Goal: Task Accomplishment & Management: Manage account settings

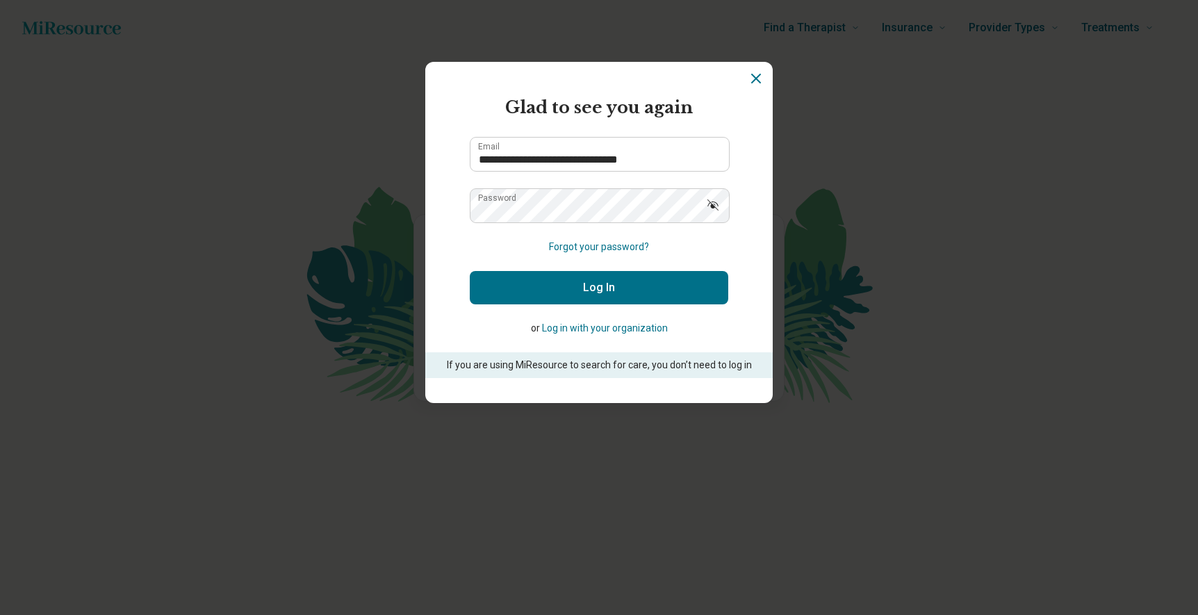
click at [588, 293] on button "Log In" at bounding box center [599, 287] width 258 height 33
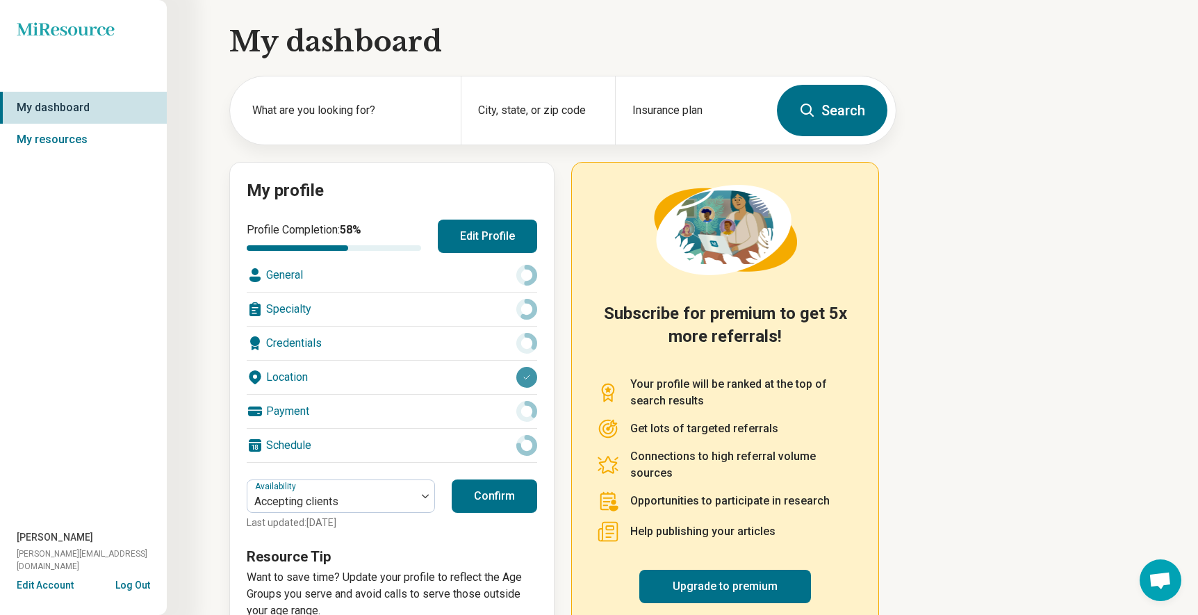
click at [47, 287] on div "Miresource logo My dashboard My resources [PERSON_NAME] [PERSON_NAME][EMAIL_ADD…" at bounding box center [83, 307] width 167 height 615
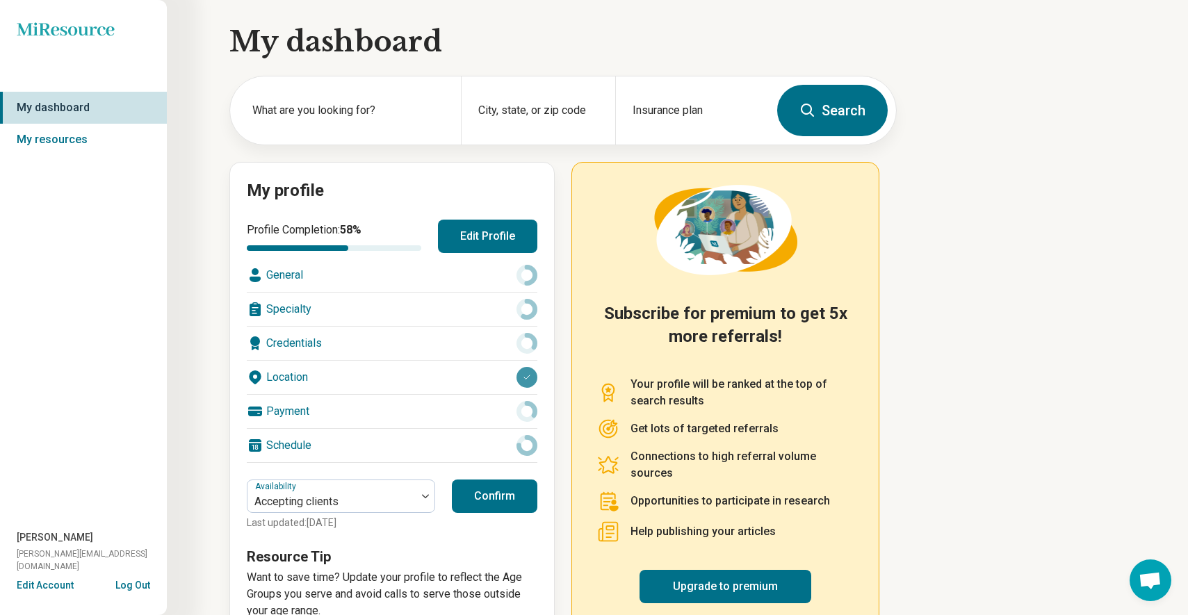
click at [287, 272] on div "General" at bounding box center [392, 274] width 290 height 33
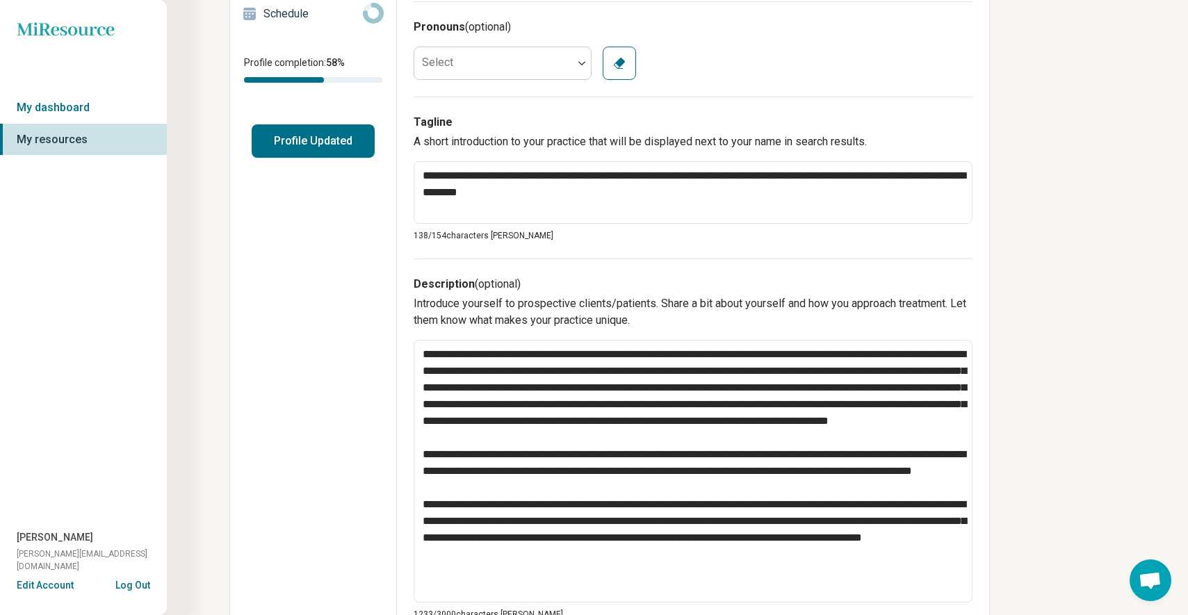
scroll to position [278, 0]
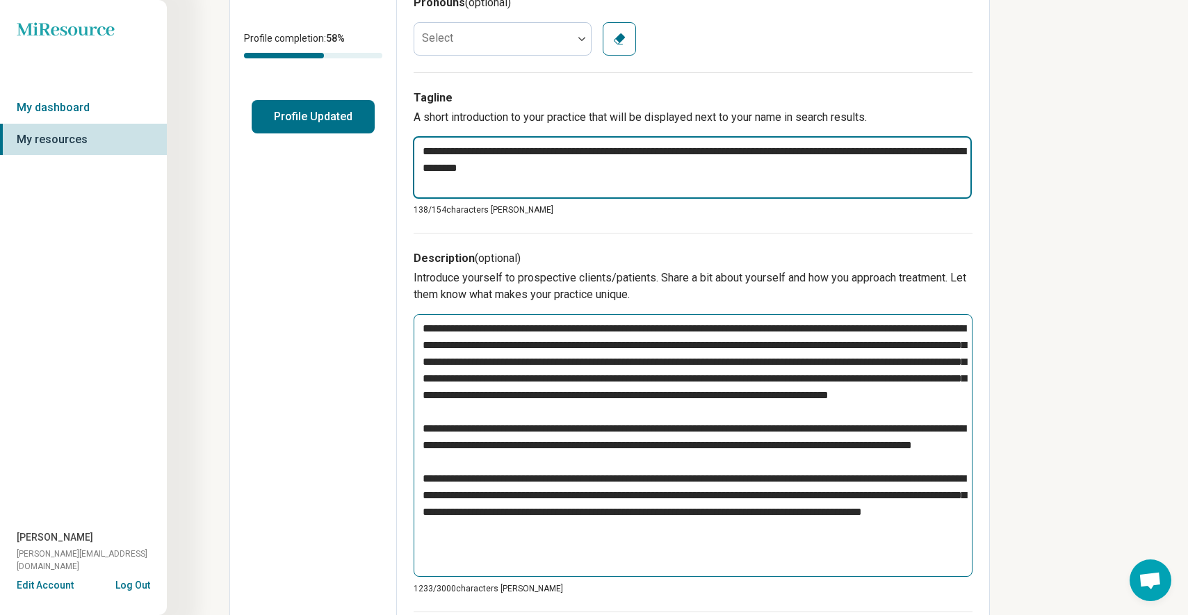
click at [611, 165] on textarea "**********" at bounding box center [692, 167] width 559 height 63
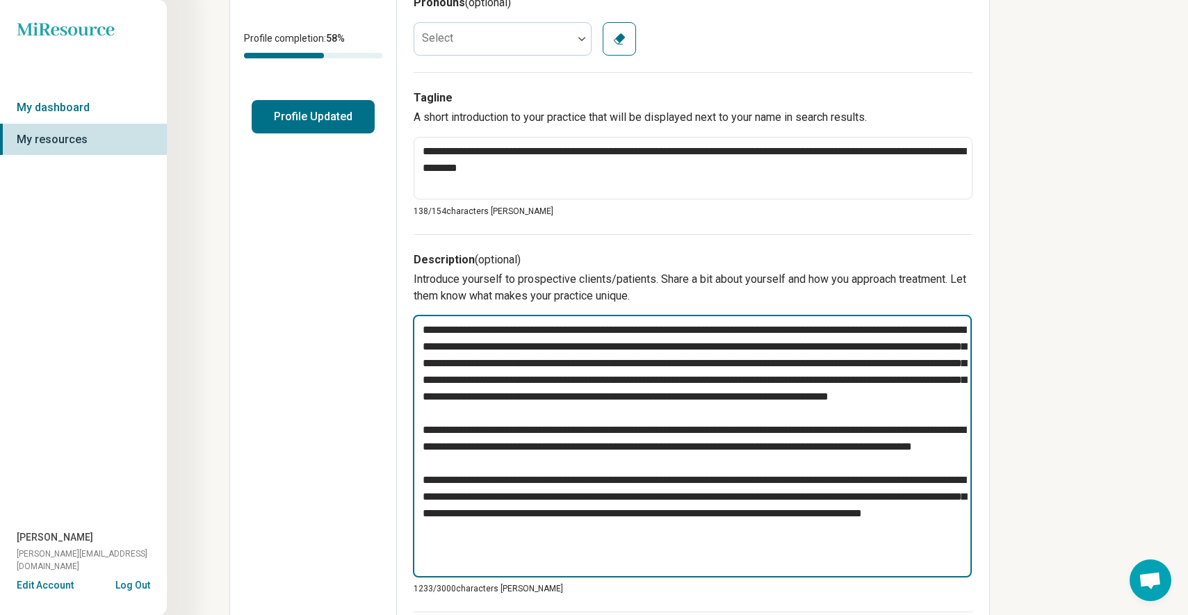
click at [676, 386] on textarea at bounding box center [692, 446] width 559 height 263
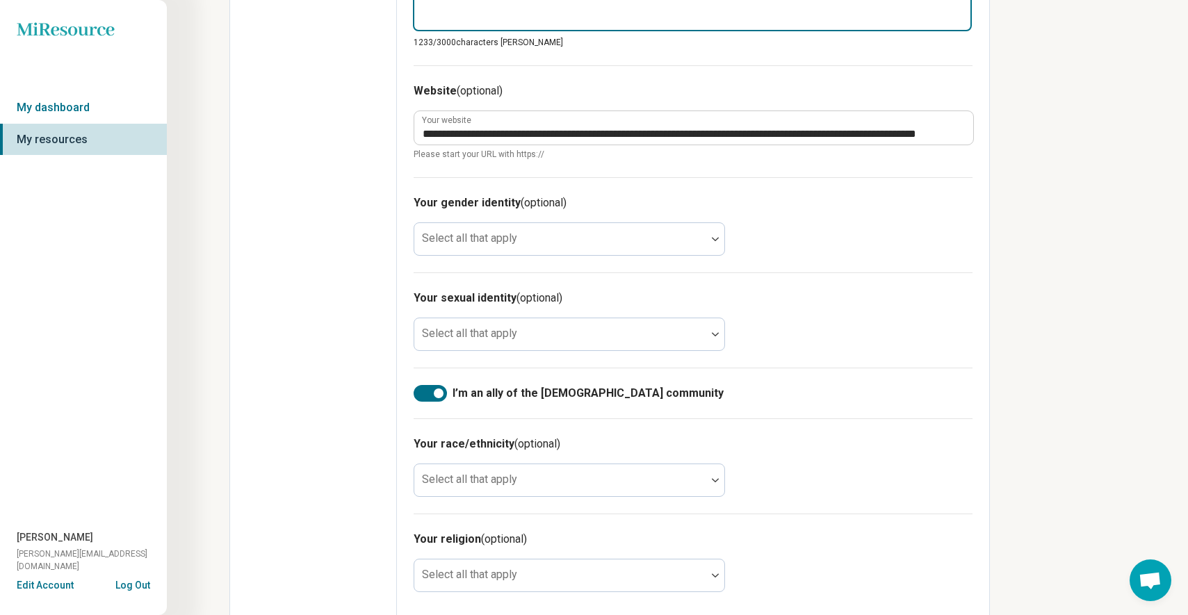
scroll to position [834, 0]
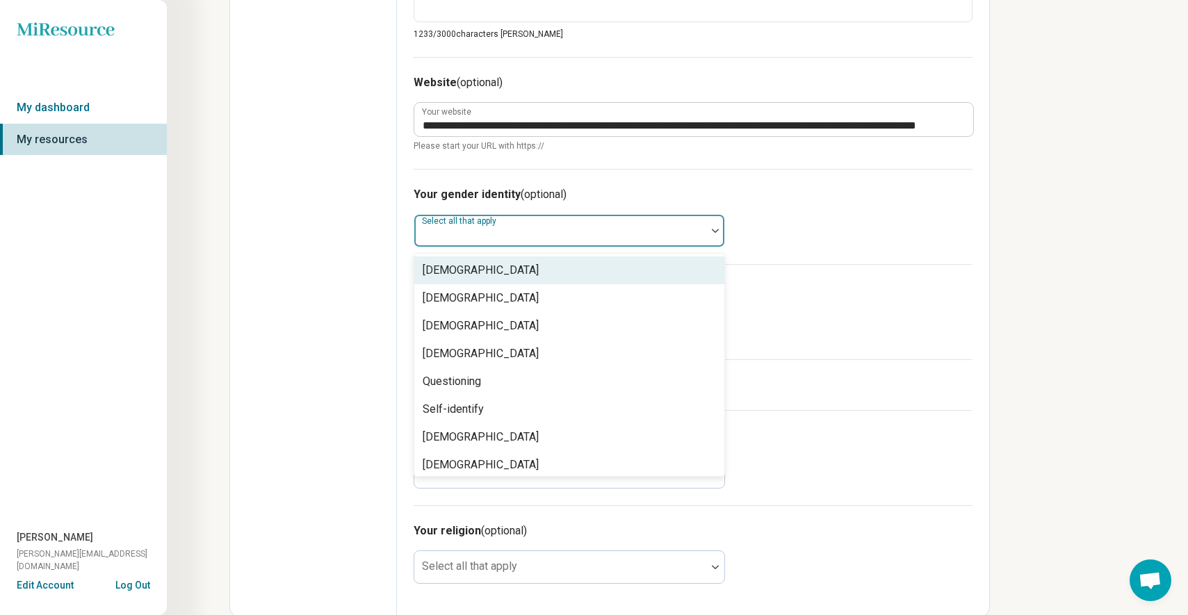
click at [711, 228] on div at bounding box center [715, 231] width 18 height 32
click at [848, 246] on div "Your gender identity (optional) 8 results available. Use Up and Down to choose …" at bounding box center [692, 216] width 559 height 95
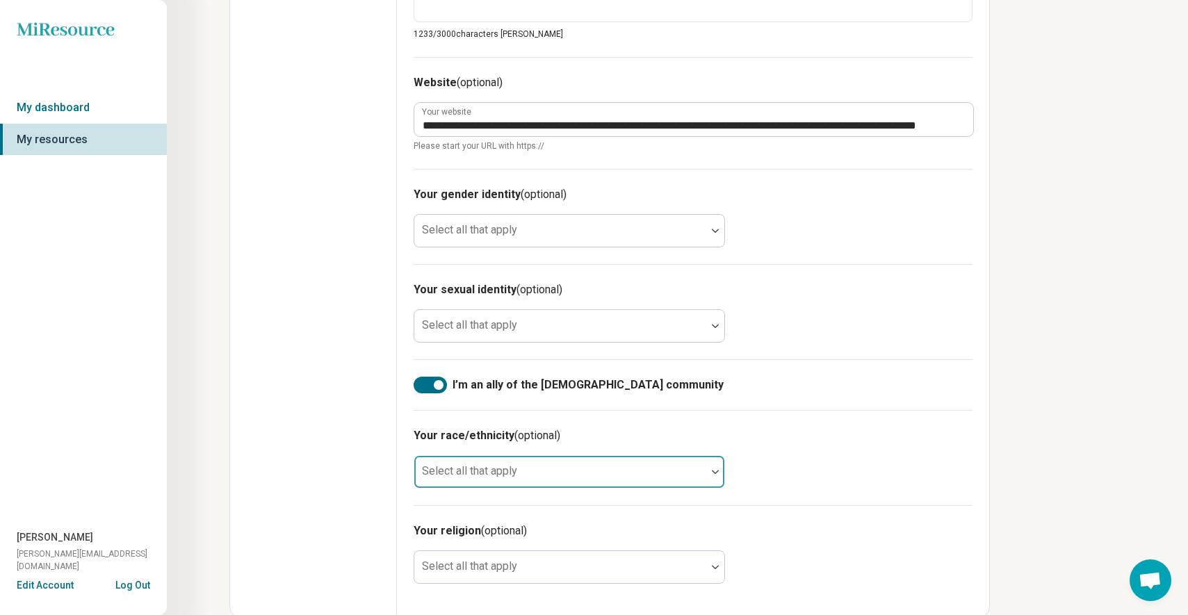
click at [814, 231] on div "Your gender identity (optional) Select all that apply" at bounding box center [692, 216] width 559 height 95
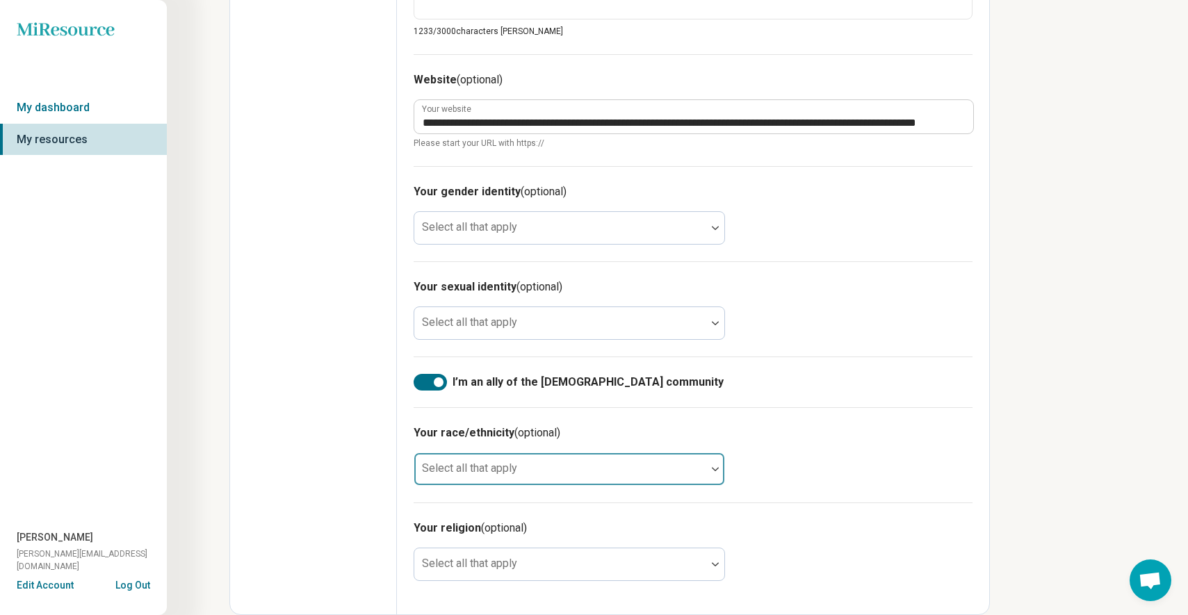
click at [713, 469] on img at bounding box center [715, 469] width 7 height 4
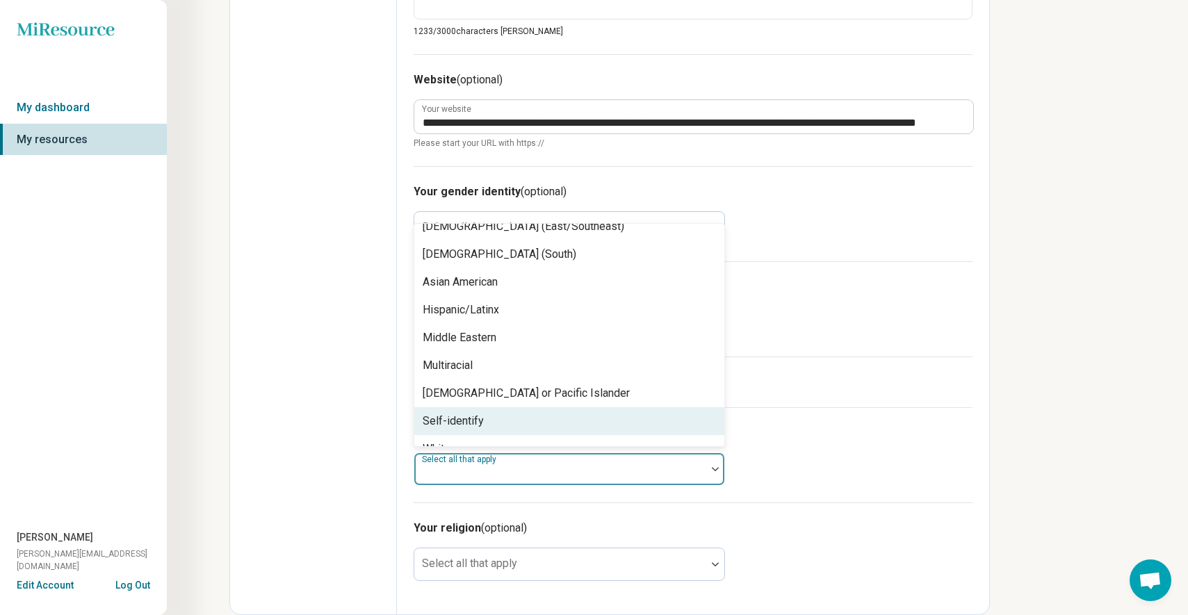
scroll to position [89, 0]
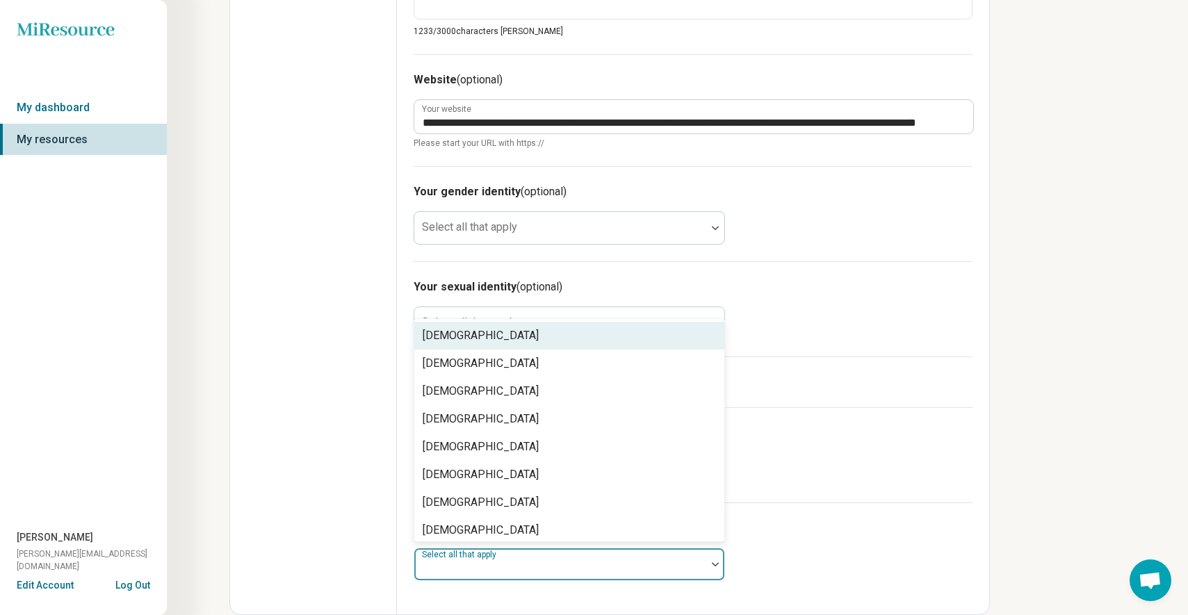
click at [710, 563] on div at bounding box center [715, 564] width 18 height 4
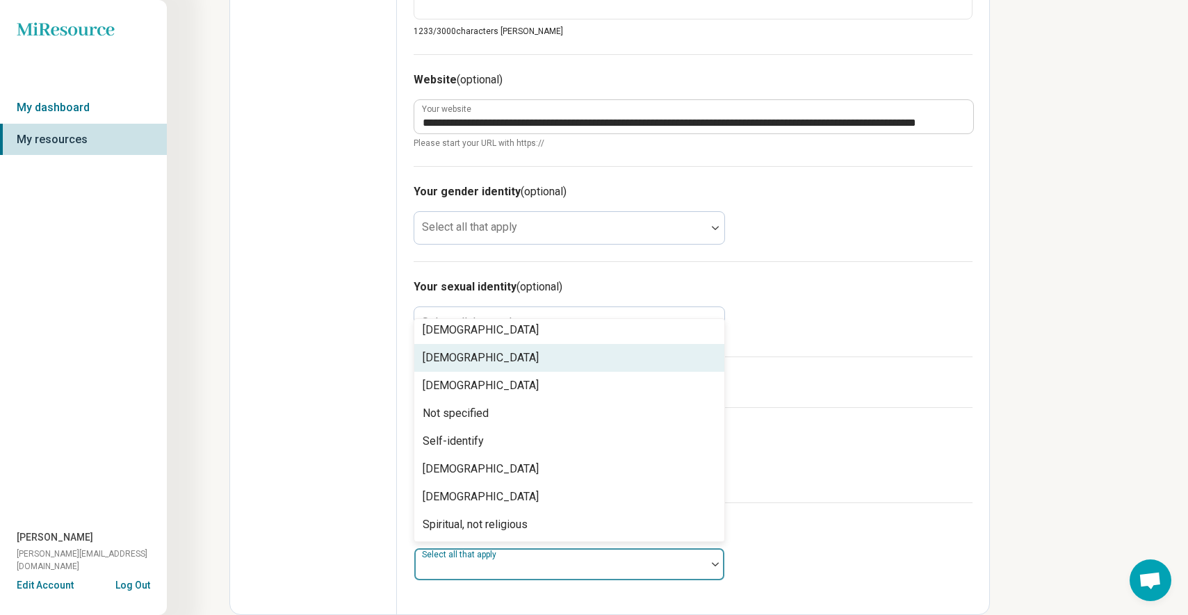
scroll to position [200, 0]
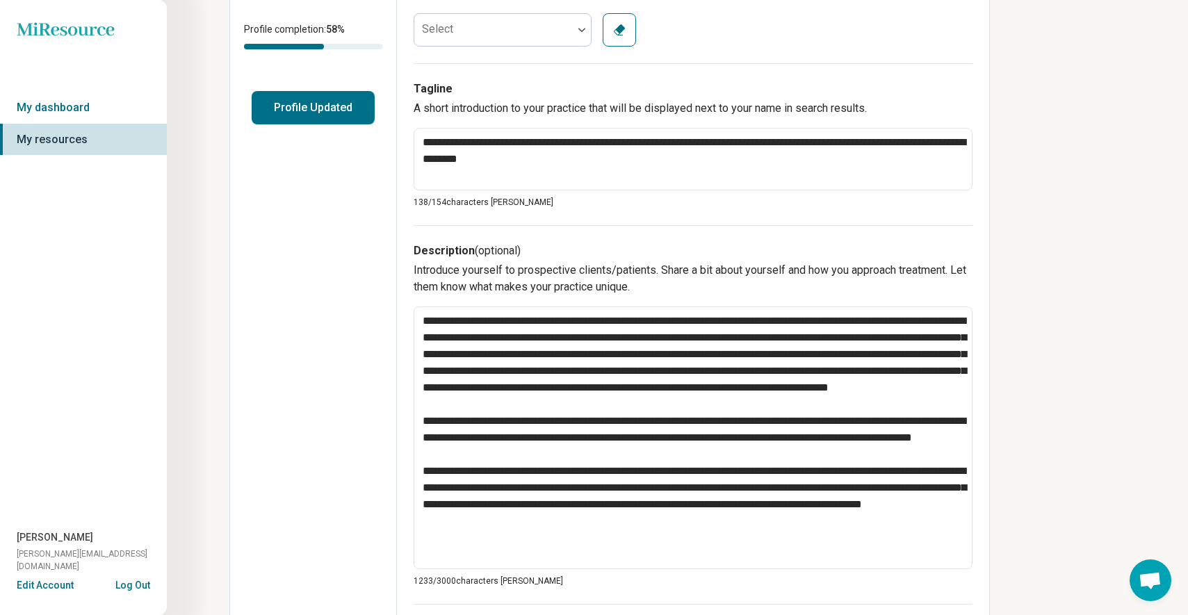
scroll to position [281, 0]
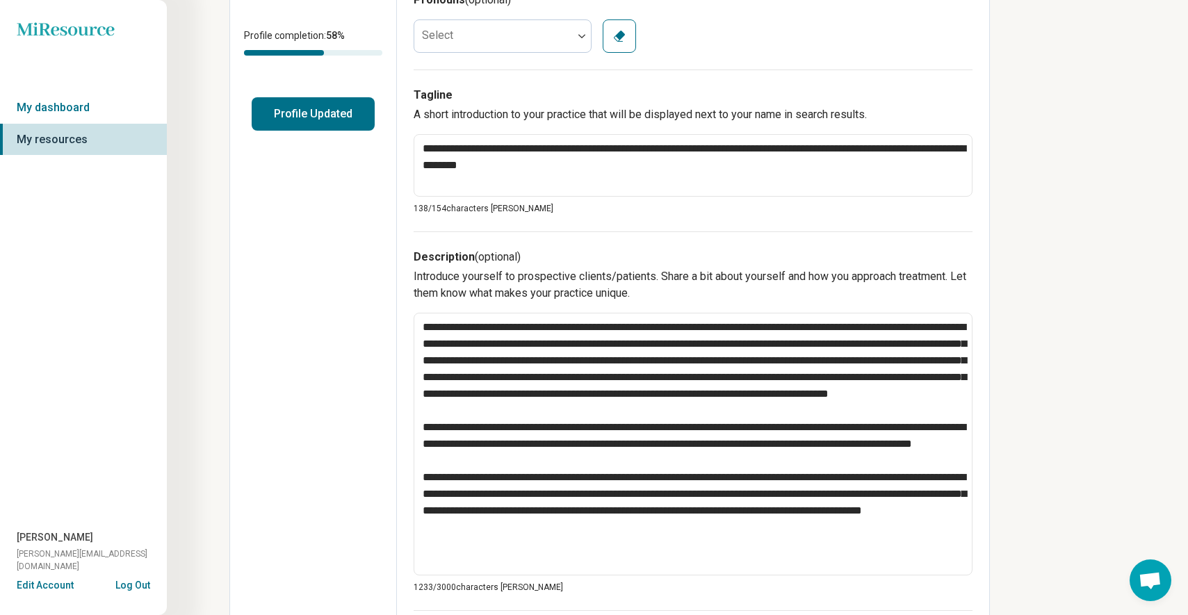
click at [316, 115] on button "Profile Updated" at bounding box center [313, 113] width 123 height 33
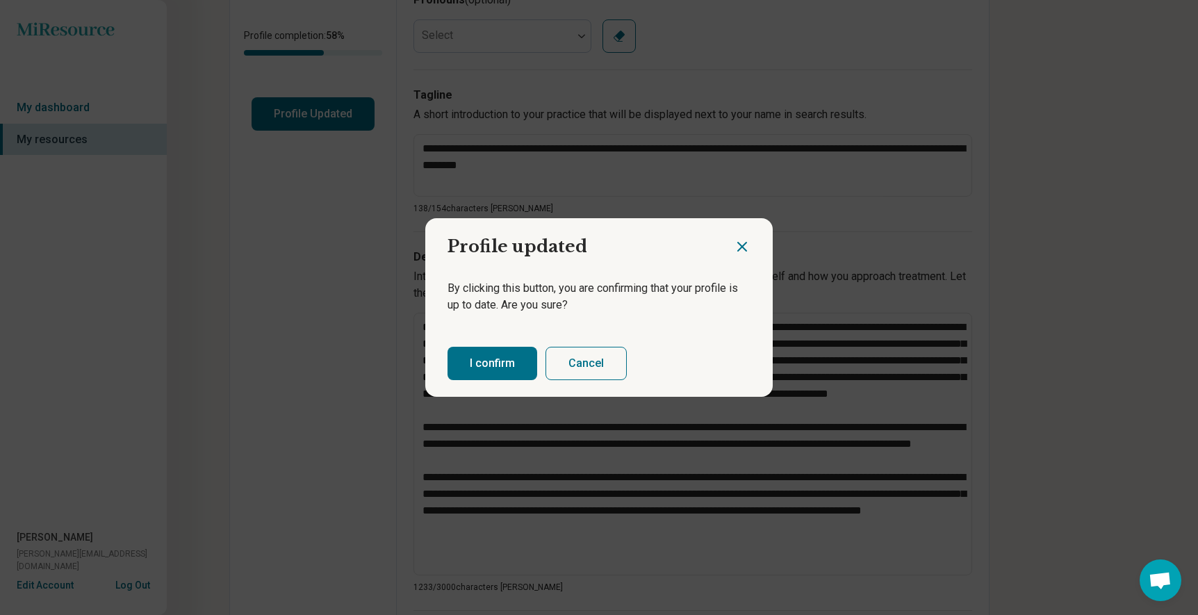
click at [500, 364] on button "I confirm" at bounding box center [492, 363] width 90 height 33
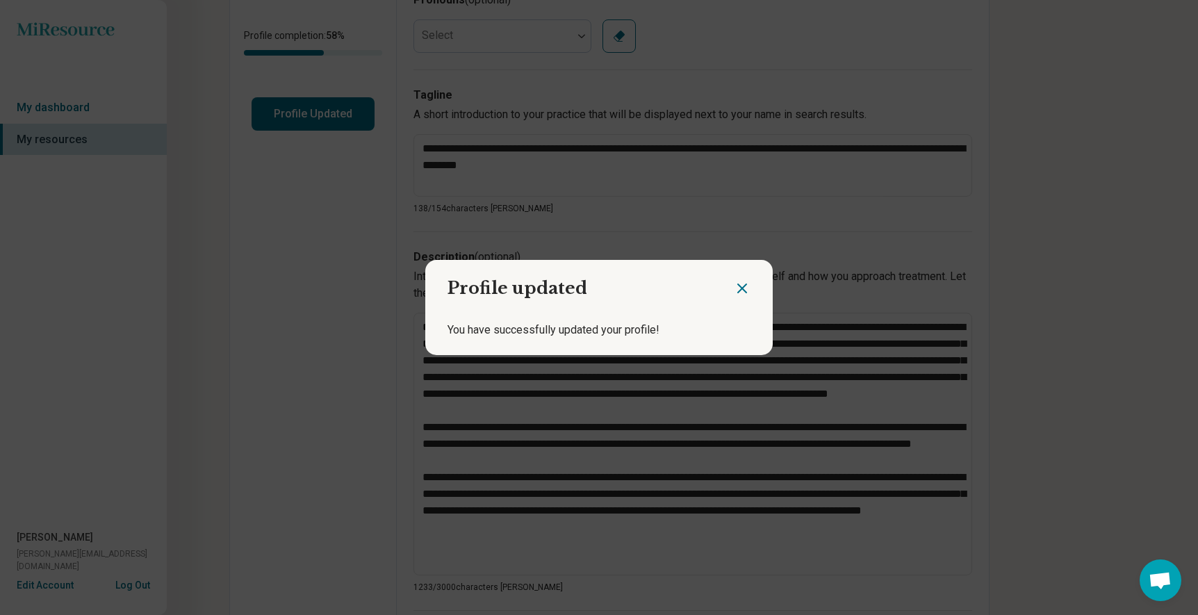
click at [739, 292] on icon "Close dialog" at bounding box center [742, 288] width 17 height 17
